Goal: Transaction & Acquisition: Purchase product/service

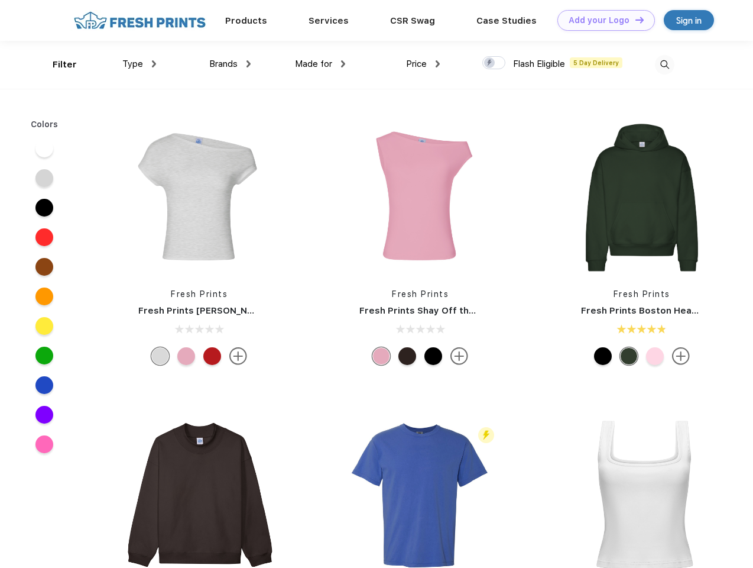
click at [602, 20] on link "Add your Logo Design Tool" at bounding box center [606, 20] width 98 height 21
click at [0, 0] on div "Design Tool" at bounding box center [0, 0] width 0 height 0
click at [634, 20] on link "Add your Logo Design Tool" at bounding box center [606, 20] width 98 height 21
click at [57, 64] on div "Filter" at bounding box center [65, 65] width 24 height 14
click at [140, 64] on span "Type" at bounding box center [132, 64] width 21 height 11
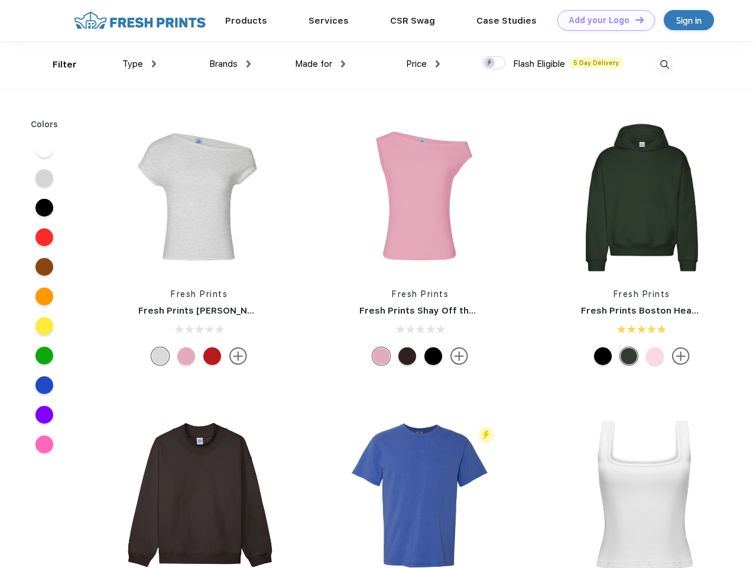
click at [230, 64] on span "Brands" at bounding box center [223, 64] width 28 height 11
click at [320, 64] on span "Made for" at bounding box center [313, 64] width 37 height 11
click at [423, 64] on span "Price" at bounding box center [416, 64] width 21 height 11
click at [494, 63] on div at bounding box center [493, 62] width 23 height 13
click at [490, 63] on input "checkbox" at bounding box center [486, 60] width 8 height 8
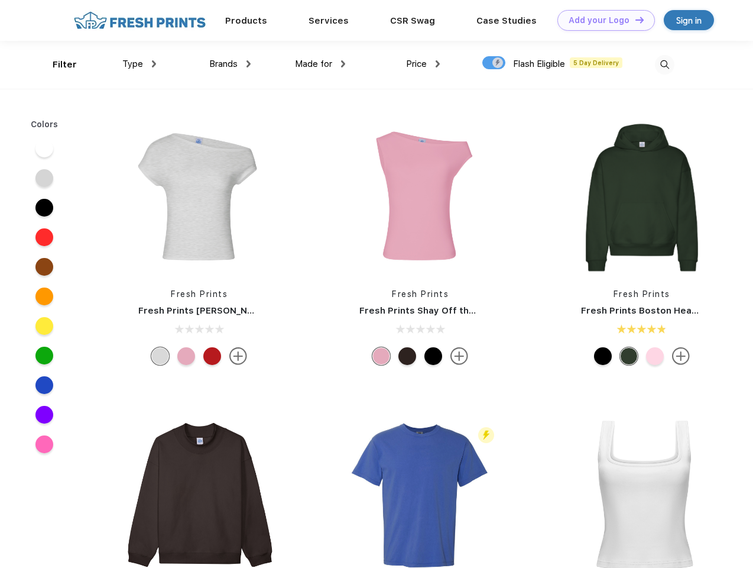
click at [664, 64] on img at bounding box center [665, 65] width 20 height 20
